Goal: Find specific page/section: Find specific page/section

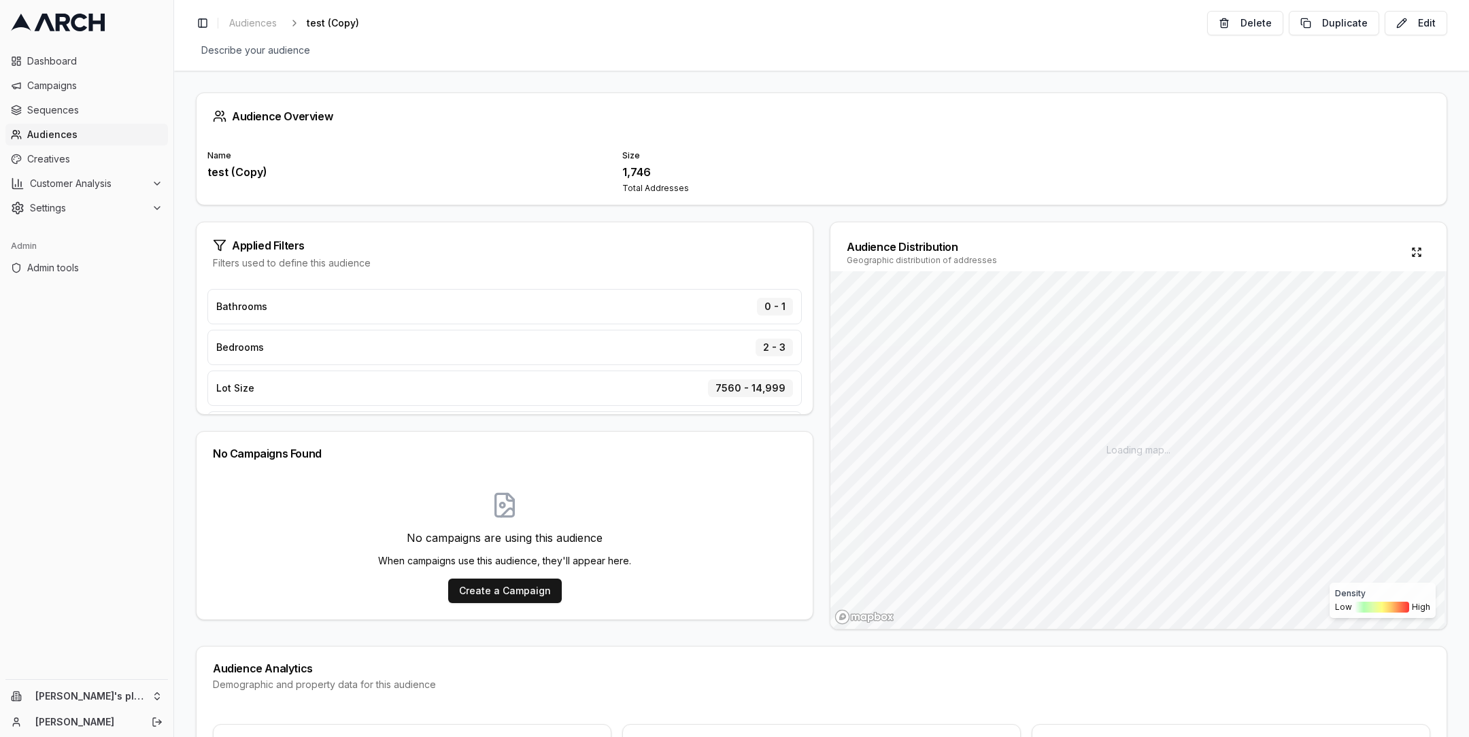
click at [78, 131] on span "Audiences" at bounding box center [94, 135] width 135 height 14
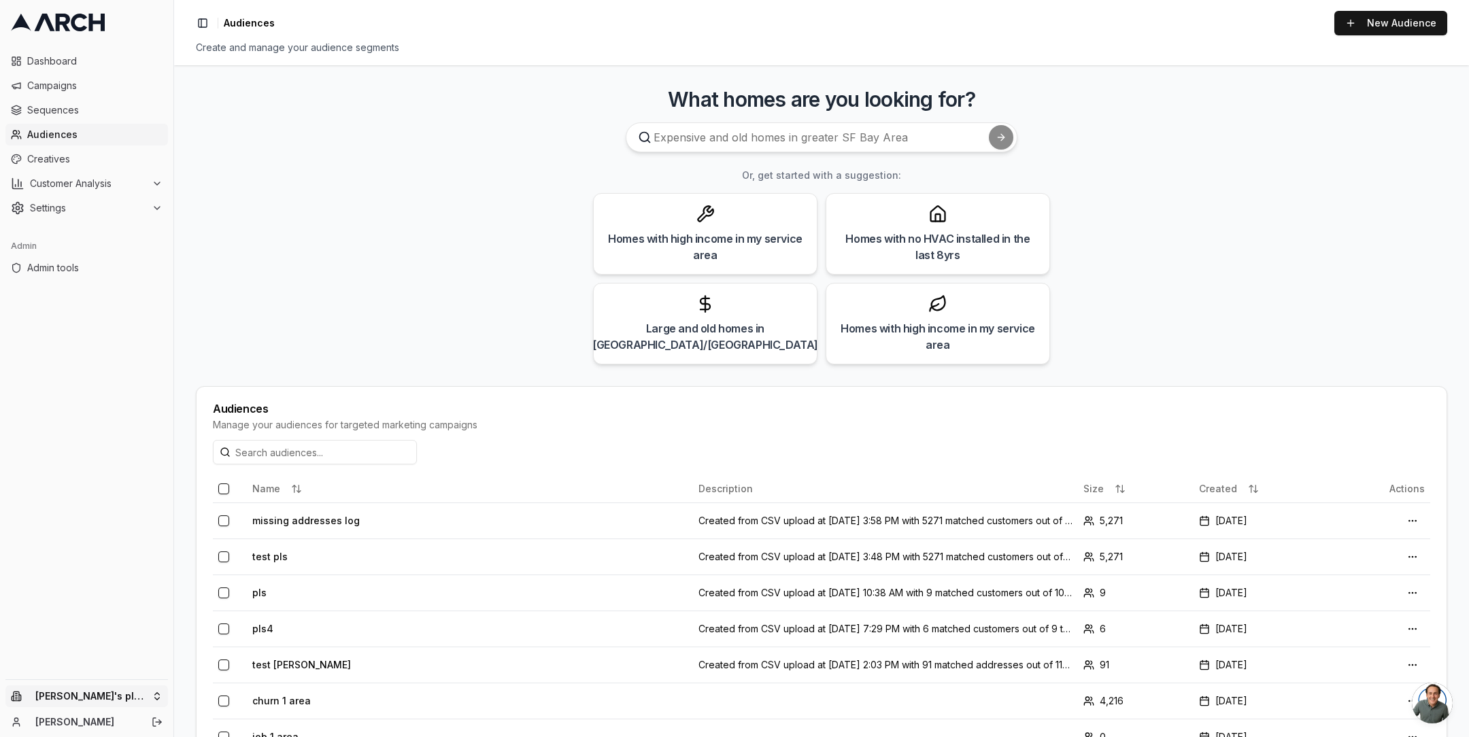
click at [146, 689] on html "Dashboard Campaigns Sequences Audiences Creatives Customer Analysis Settings Ad…" at bounding box center [734, 368] width 1469 height 737
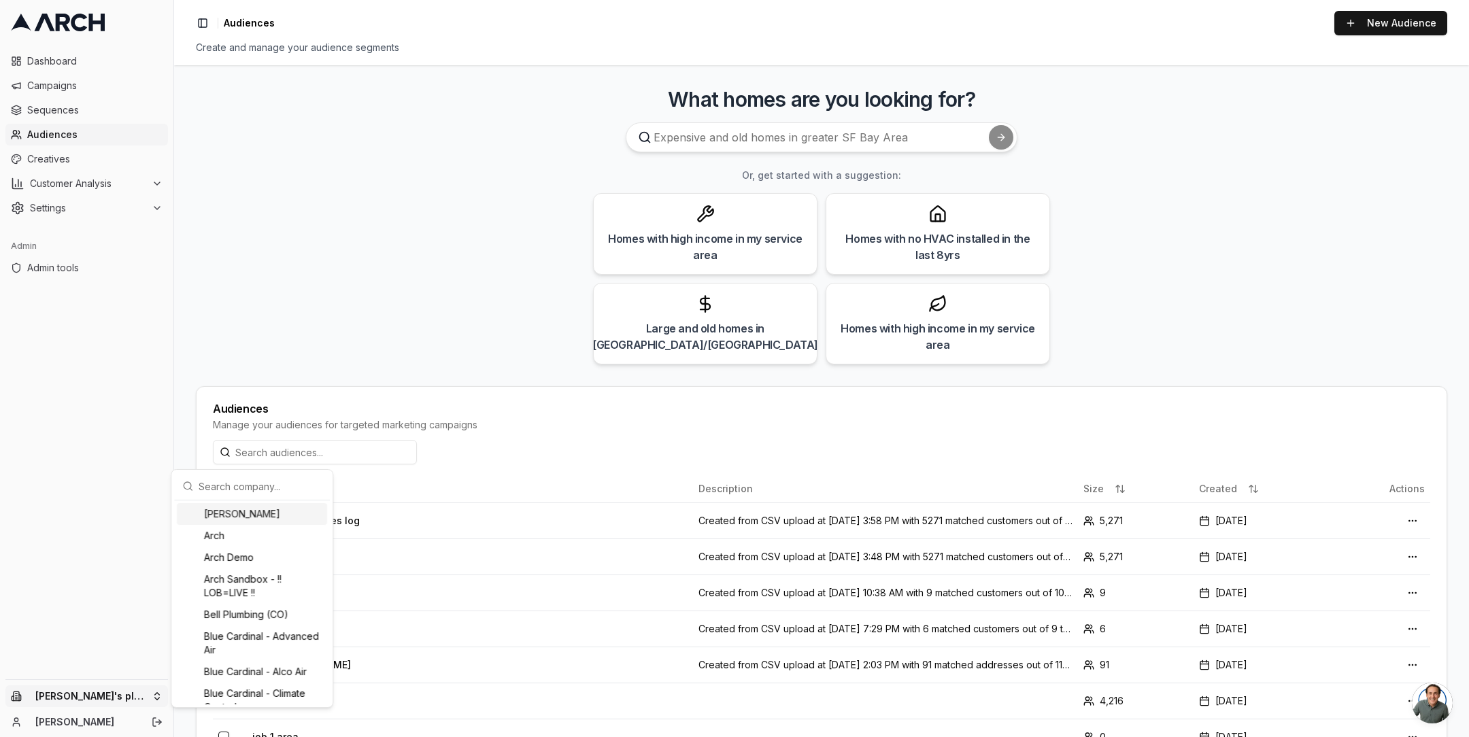
click at [222, 494] on input "text" at bounding box center [260, 486] width 123 height 27
type input "pacific"
click at [269, 692] on div "Pacific Heating & Cooling" at bounding box center [252, 691] width 150 height 22
